Goal: Task Accomplishment & Management: Use online tool/utility

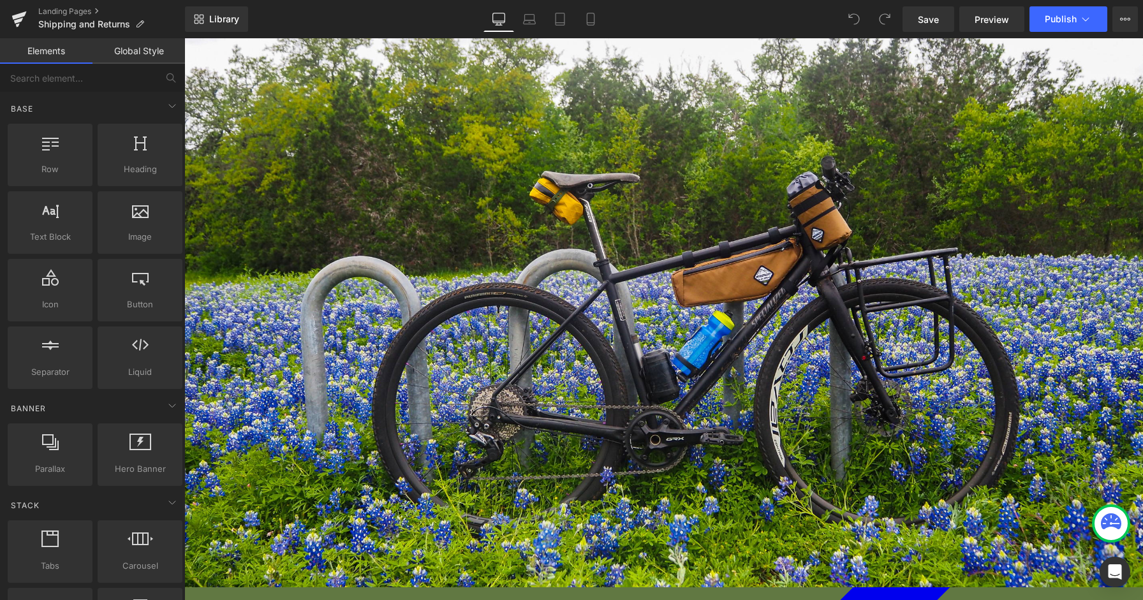
scroll to position [406, 0]
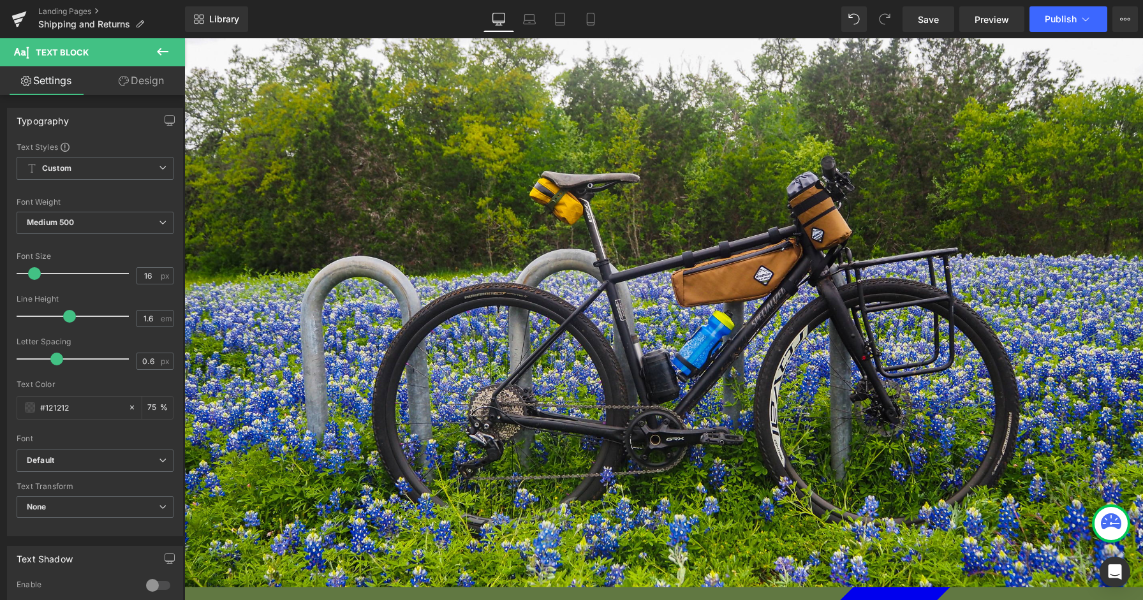
click at [927, 22] on span "Save" at bounding box center [928, 19] width 21 height 13
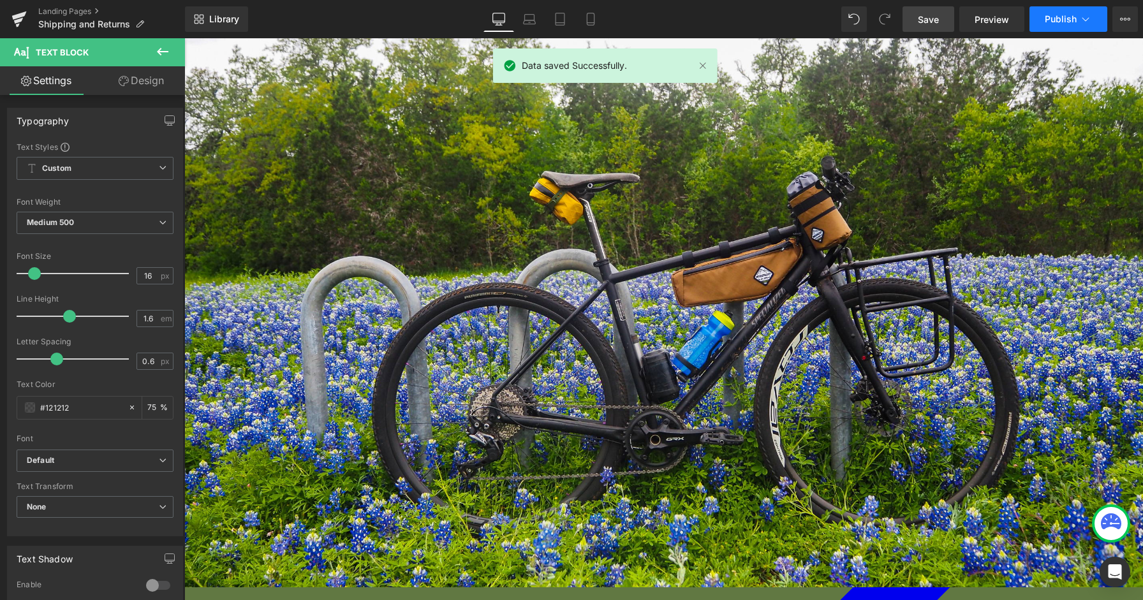
click at [1053, 15] on span "Publish" at bounding box center [1060, 19] width 32 height 10
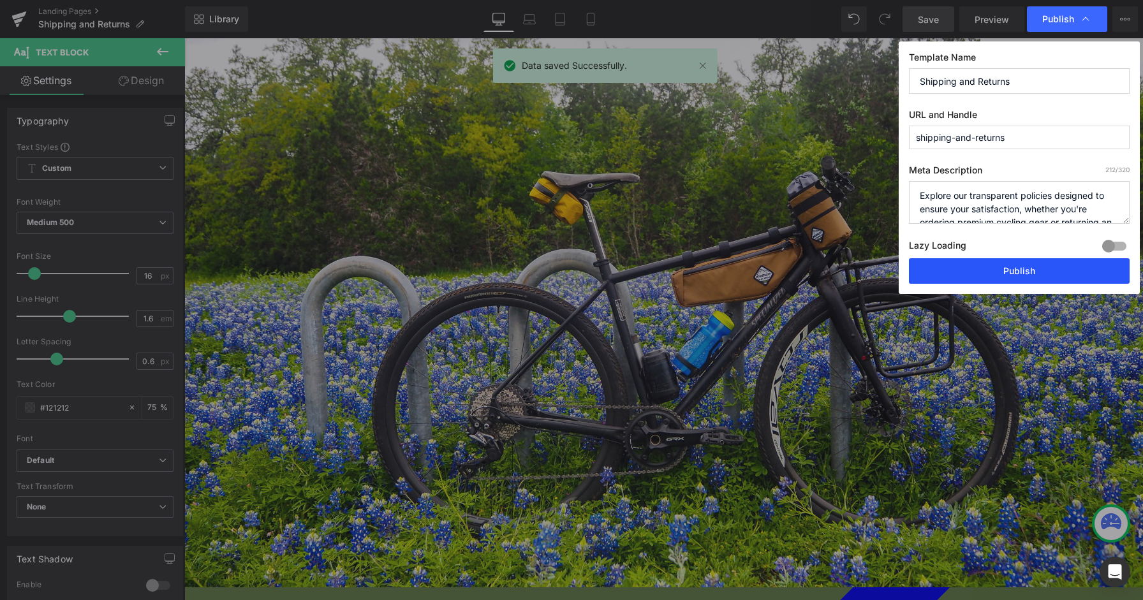
click at [955, 269] on button "Publish" at bounding box center [1019, 271] width 221 height 26
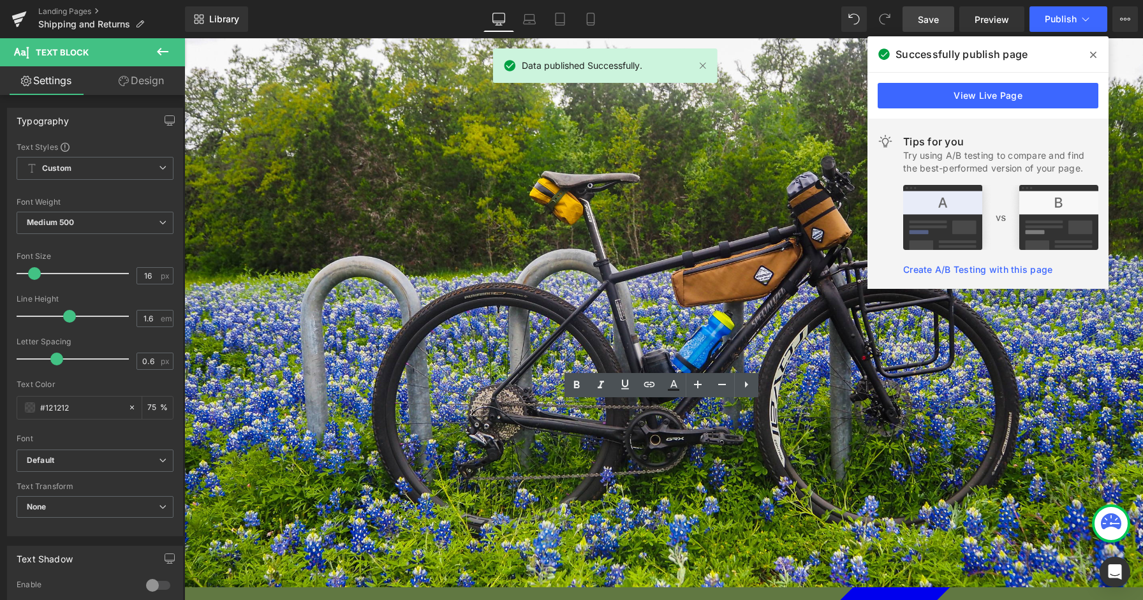
drag, startPoint x: 618, startPoint y: 455, endPoint x: 995, endPoint y: 464, distance: 376.9
copy p "*Shipping charges are a third party expense and they are not eligible for retur…"
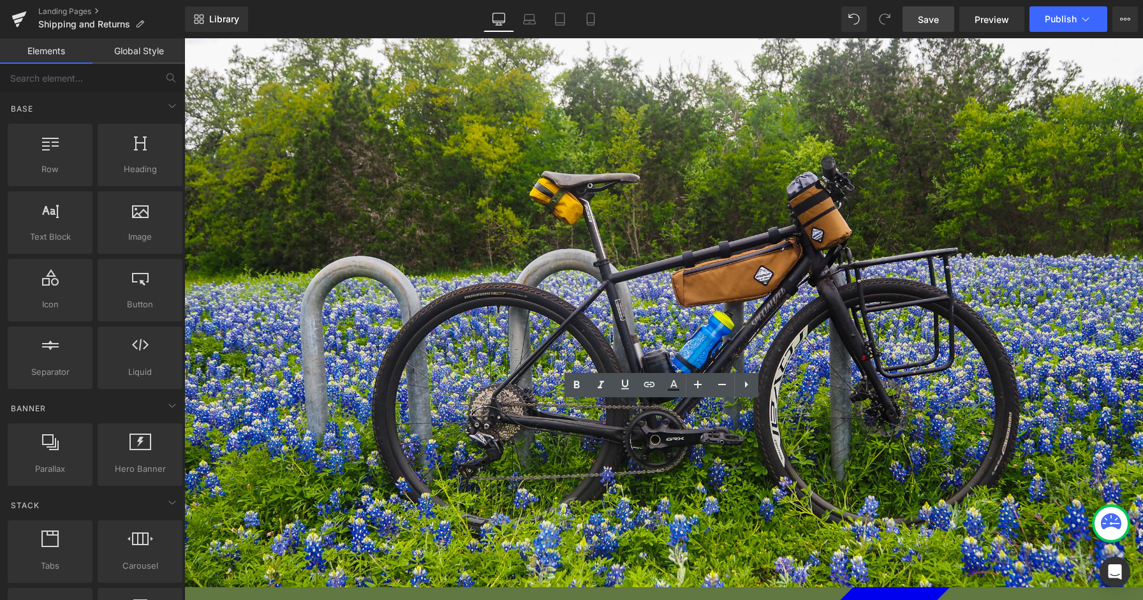
click at [18, 12] on icon at bounding box center [18, 19] width 15 height 32
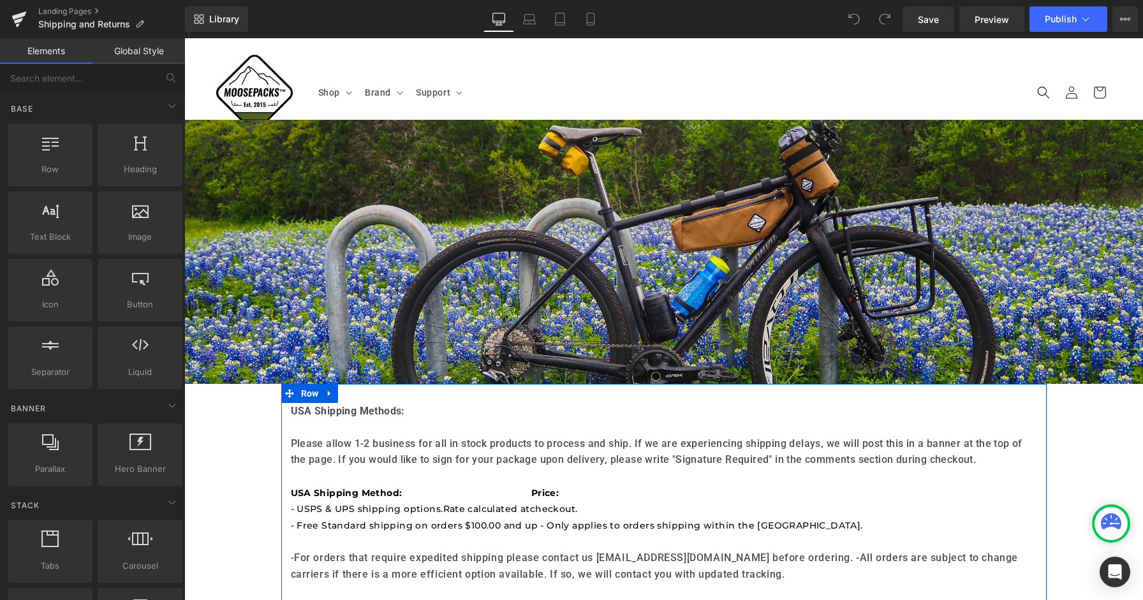
scroll to position [13, 0]
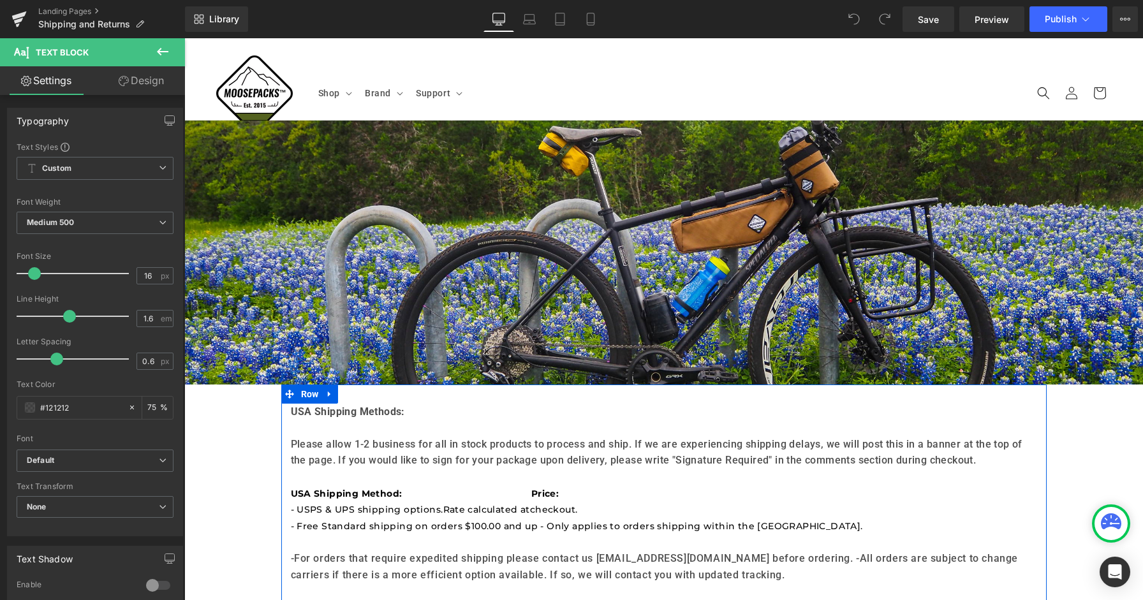
drag, startPoint x: 988, startPoint y: 471, endPoint x: 286, endPoint y: 416, distance: 704.2
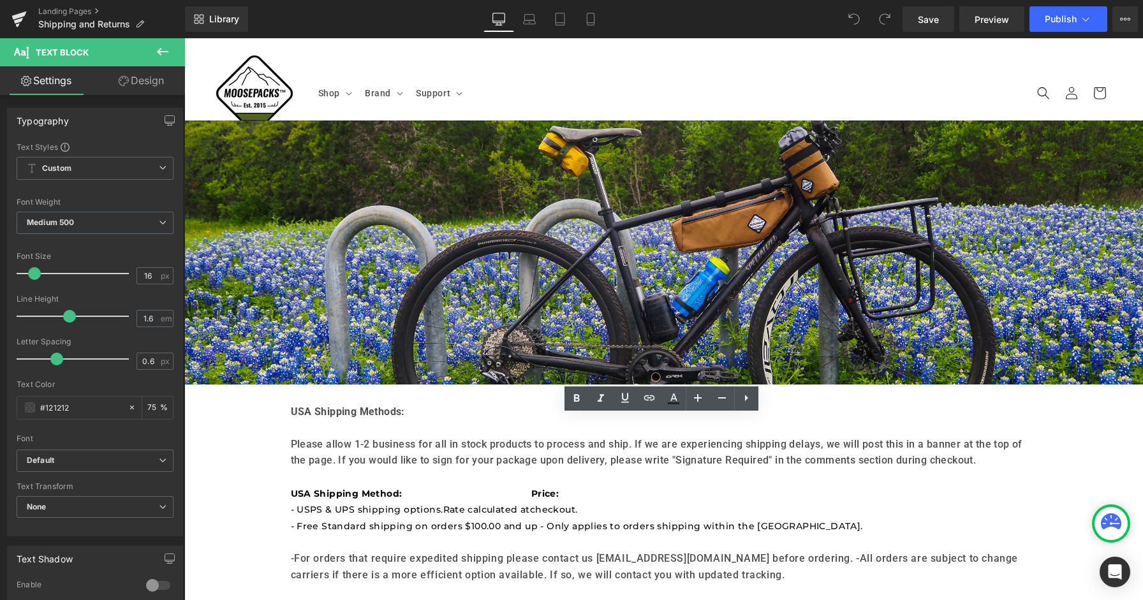
drag, startPoint x: 993, startPoint y: 471, endPoint x: 286, endPoint y: 420, distance: 709.0
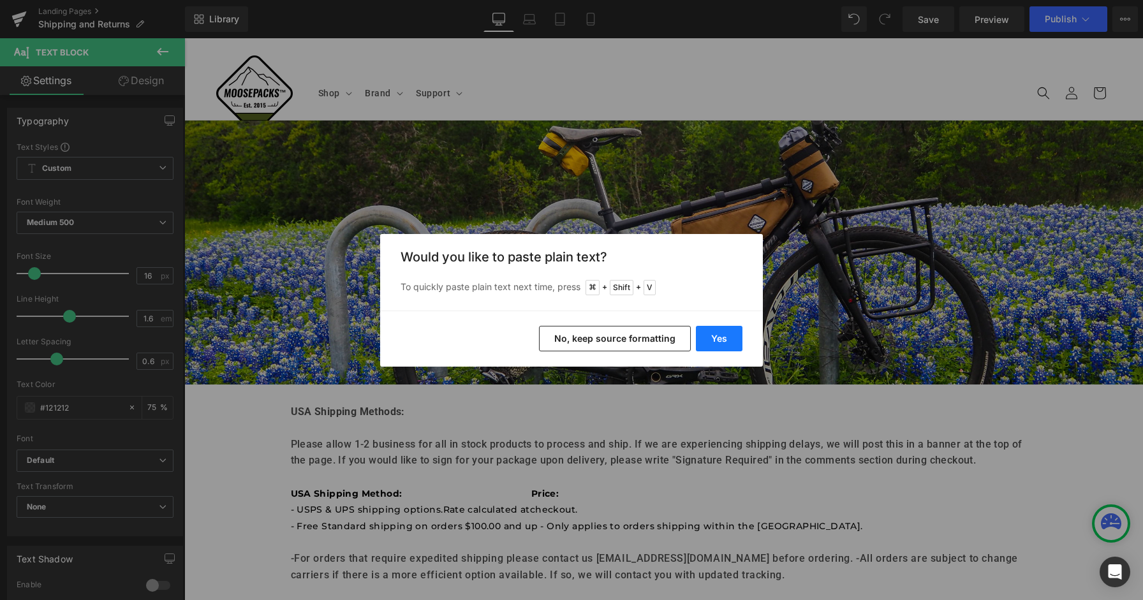
click at [724, 340] on button "Yes" at bounding box center [719, 339] width 47 height 26
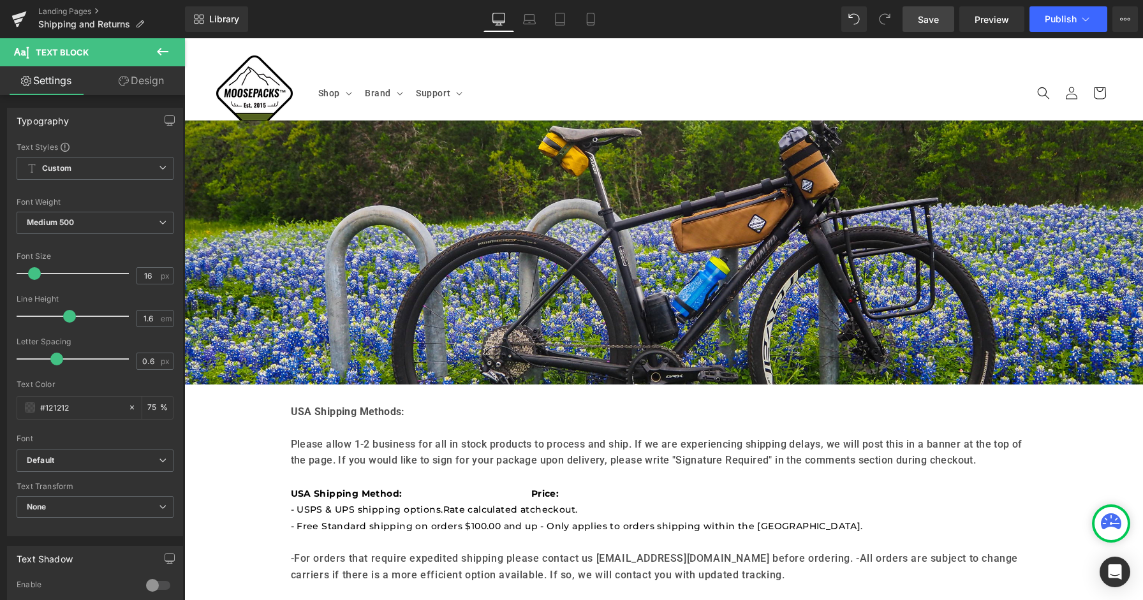
click at [936, 17] on span "Save" at bounding box center [928, 19] width 21 height 13
click at [1060, 19] on span "Publish" at bounding box center [1060, 19] width 32 height 10
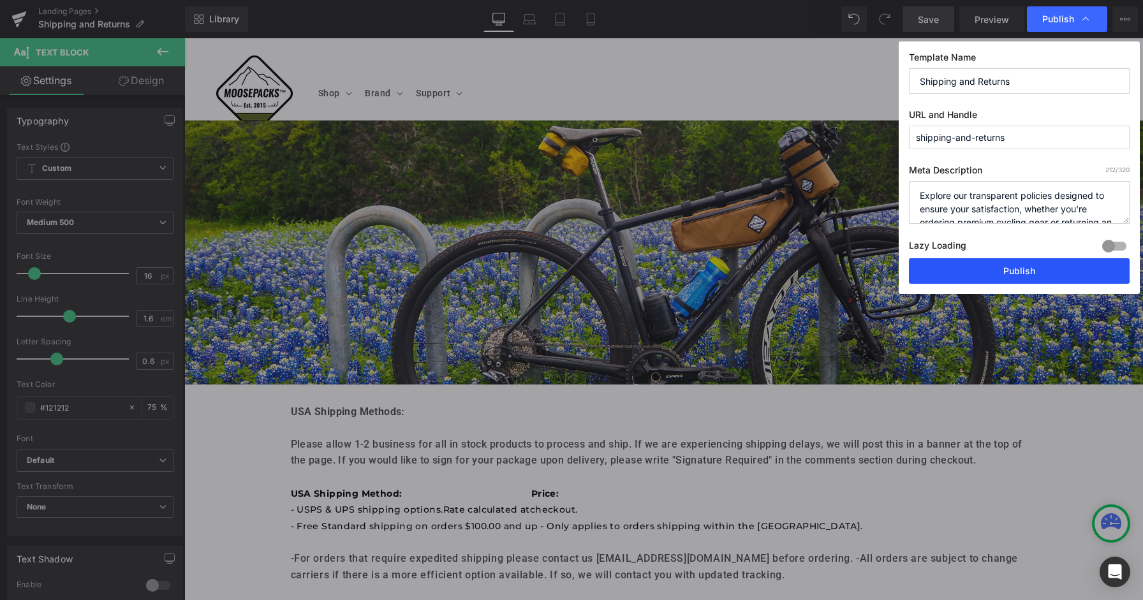
click at [992, 266] on button "Publish" at bounding box center [1019, 271] width 221 height 26
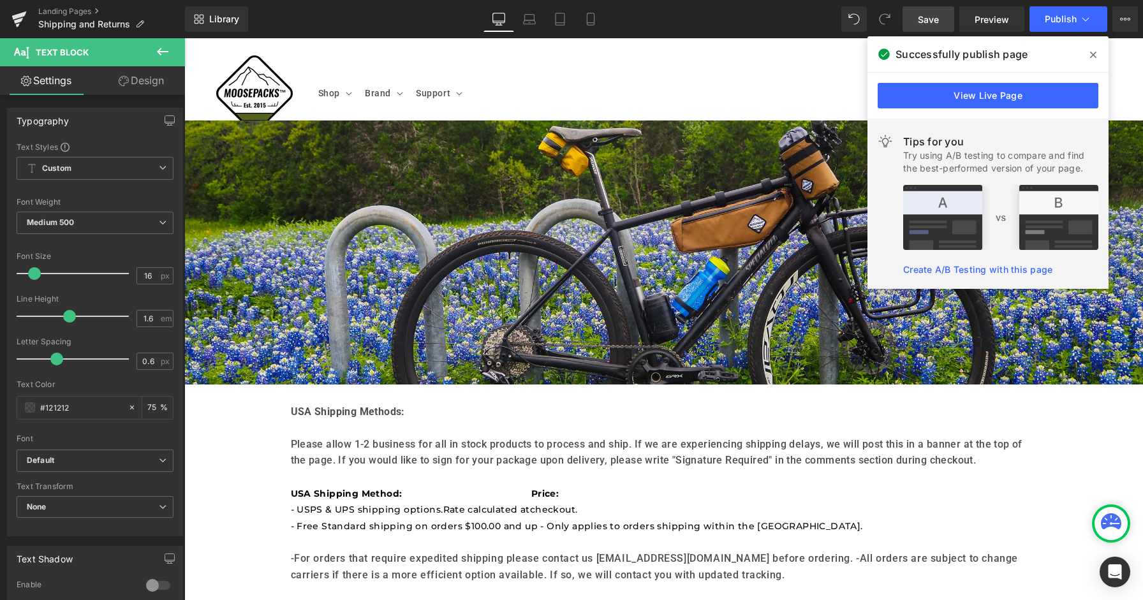
click at [1094, 54] on icon at bounding box center [1093, 55] width 6 height 6
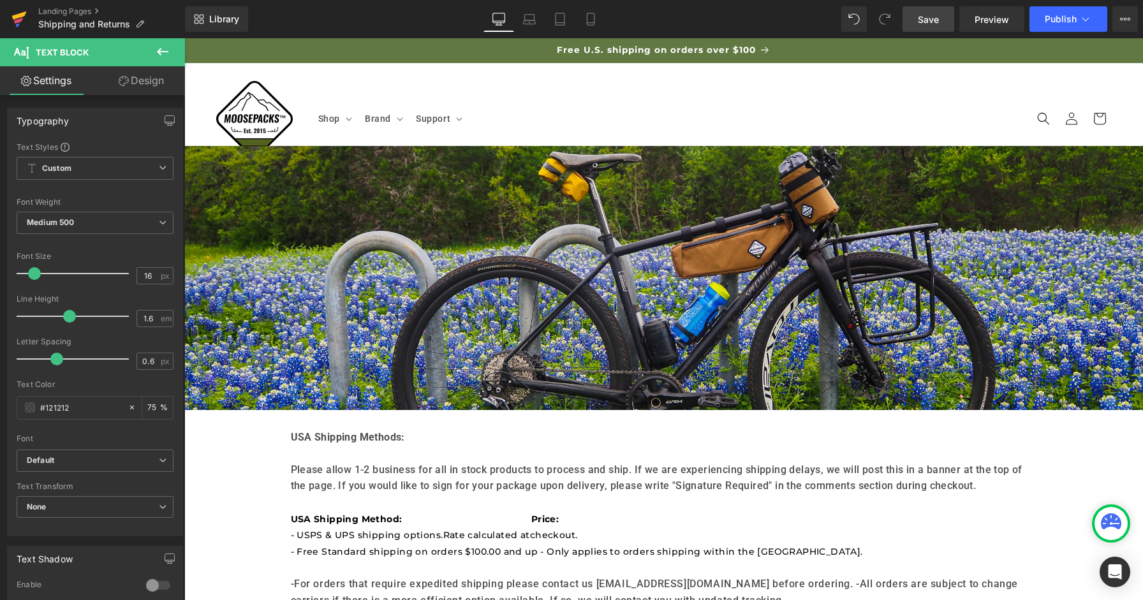
click at [26, 13] on icon at bounding box center [19, 15] width 15 height 8
